Goal: Find specific fact

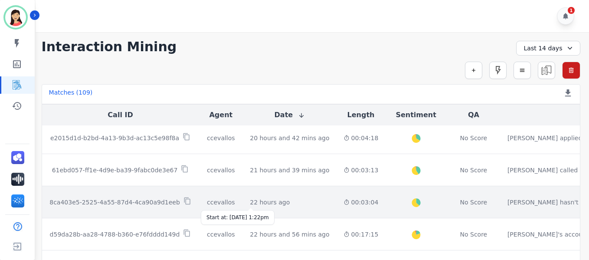
scroll to position [304, 0]
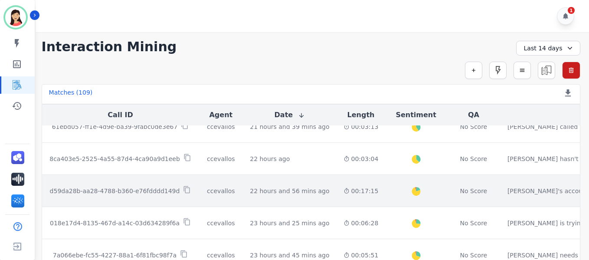
click at [406, 197] on td "Created with Highcharts 10.2.0 Overall Positive: 19.3 ( 19.3 )% Neutral: 77.5 (…" at bounding box center [415, 191] width 61 height 32
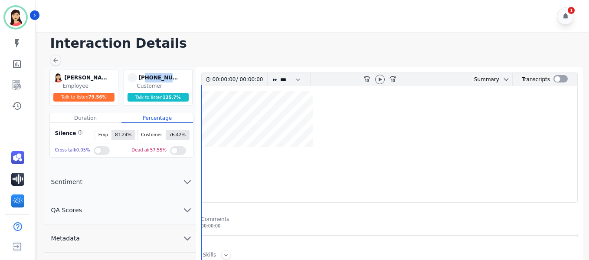
drag, startPoint x: 146, startPoint y: 78, endPoint x: 182, endPoint y: 77, distance: 36.5
click at [182, 77] on div "- [PHONE_NUMBER] undefined" at bounding box center [158, 78] width 63 height 10
copy div "7343535548"
